Goal: Transaction & Acquisition: Book appointment/travel/reservation

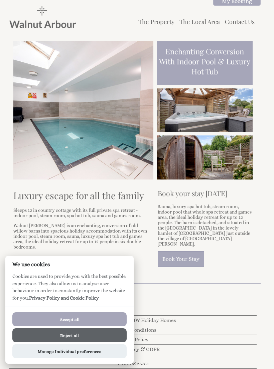
click at [71, 318] on button "Accept all" at bounding box center [69, 320] width 114 height 14
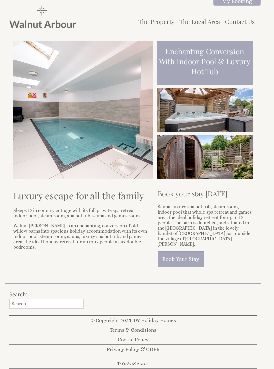
click at [154, 25] on link "The Property" at bounding box center [156, 21] width 36 height 8
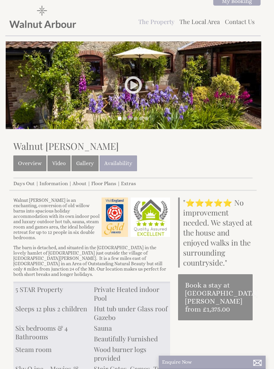
click at [130, 85] on link at bounding box center [133, 87] width 20 height 25
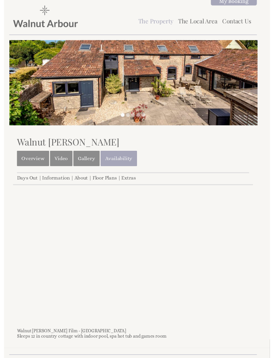
scroll to position [187, 0]
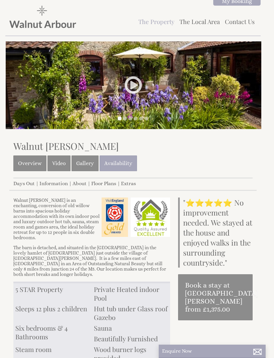
click at [86, 164] on link "Gallery" at bounding box center [84, 164] width 27 height 16
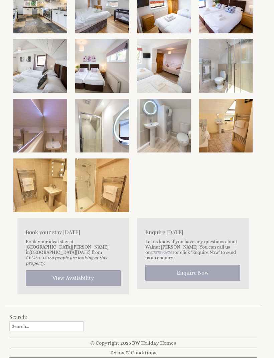
scroll to position [517, 0]
click at [70, 272] on link "View Availability" at bounding box center [73, 279] width 95 height 16
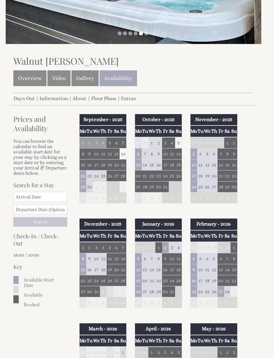
scroll to position [85, 0]
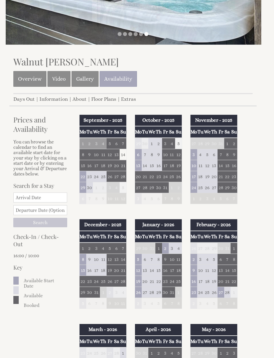
click at [114, 79] on link "Availability" at bounding box center [118, 79] width 37 height 16
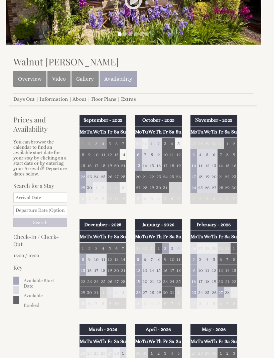
scroll to position [0, 0]
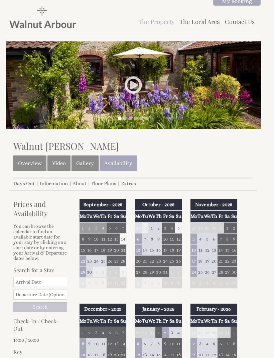
click at [27, 286] on input "Date" at bounding box center [40, 282] width 54 height 10
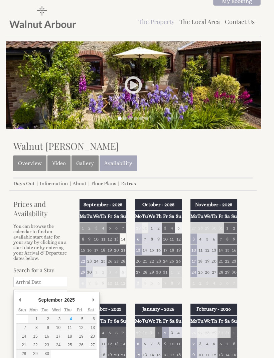
scroll to position [41, 0]
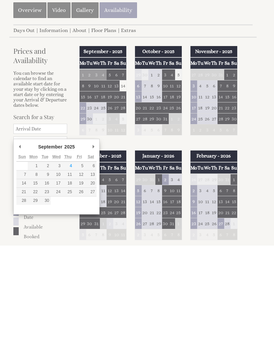
type input "[DATE]"
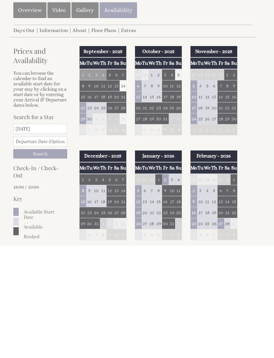
scroll to position [153, 0]
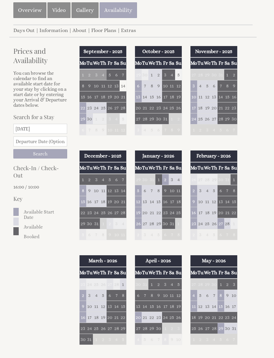
click at [42, 147] on input "text" at bounding box center [40, 142] width 54 height 10
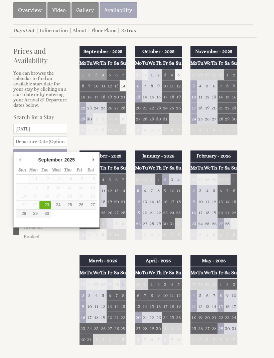
type input "[DATE]"
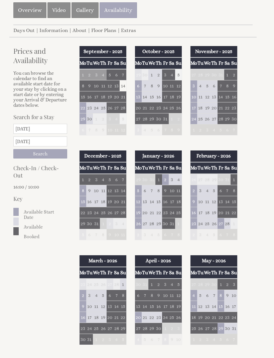
click at [40, 159] on input "Search" at bounding box center [40, 153] width 54 height 9
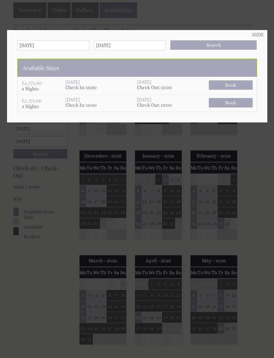
click at [255, 33] on link "HIDE" at bounding box center [257, 34] width 11 height 5
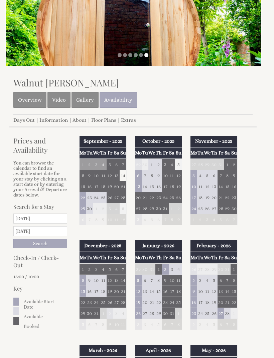
scroll to position [0, 0]
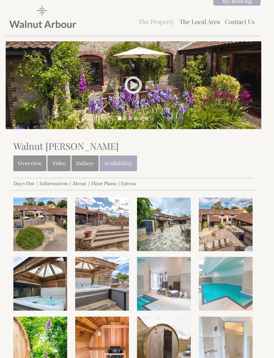
scroll to position [517, 0]
